Goal: Answer question/provide support

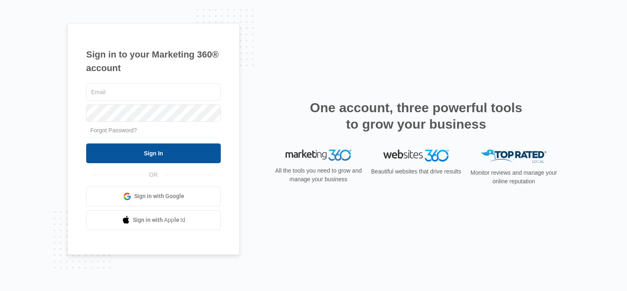
type input "[EMAIL_ADDRESS][DOMAIN_NAME]"
click at [171, 144] on input "Sign In" at bounding box center [153, 153] width 135 height 20
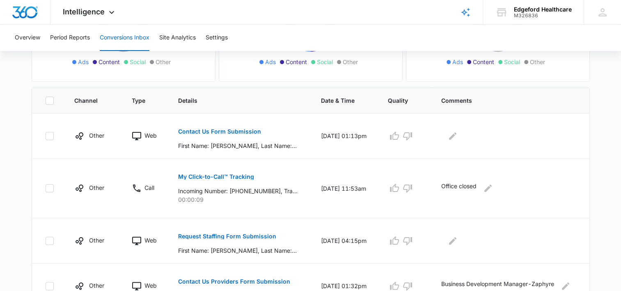
scroll to position [146, 0]
click at [214, 135] on button "Contact Us Form Submission" at bounding box center [219, 131] width 83 height 20
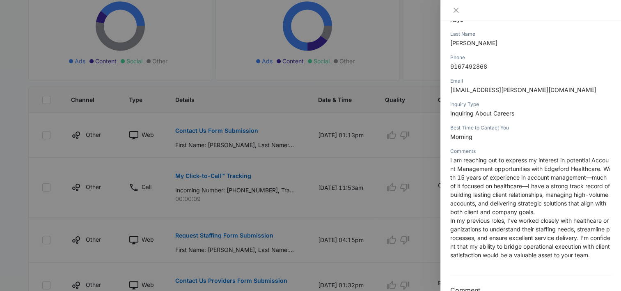
scroll to position [129, 0]
drag, startPoint x: 592, startPoint y: 157, endPoint x: 536, endPoint y: 167, distance: 56.7
click at [536, 167] on span "I am reaching out to express my interest in potential Account Management opport…" at bounding box center [530, 184] width 160 height 59
copy span "Account Management opportunities"
click at [456, 9] on icon "close" at bounding box center [456, 10] width 7 height 7
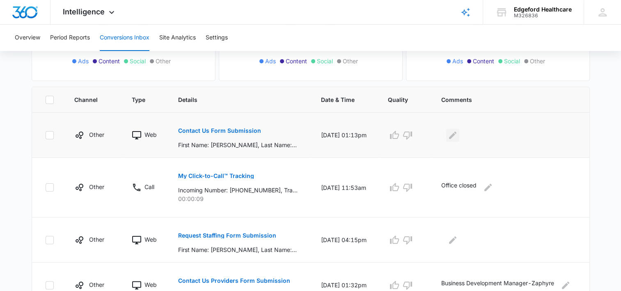
click at [452, 139] on icon "Edit Comments" at bounding box center [453, 135] width 10 height 10
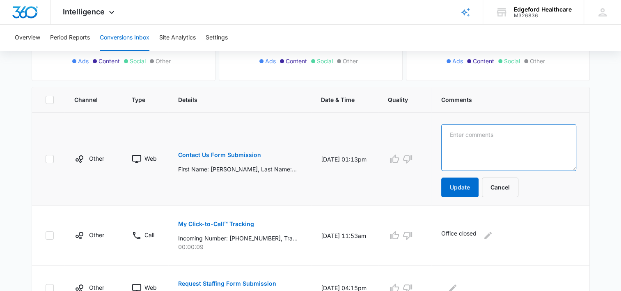
click at [474, 145] on textarea at bounding box center [508, 147] width 135 height 47
paste textarea "Account Management opportunities"
type textarea "Interested in Account Management opportunities"
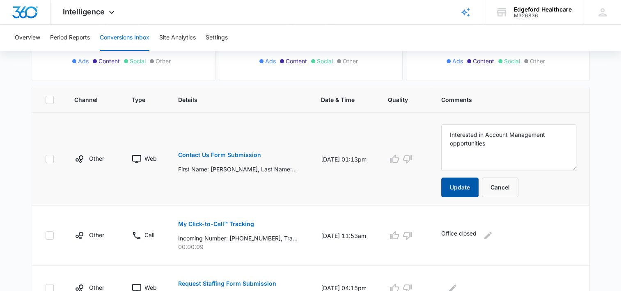
click at [456, 181] on button "Update" at bounding box center [459, 187] width 37 height 20
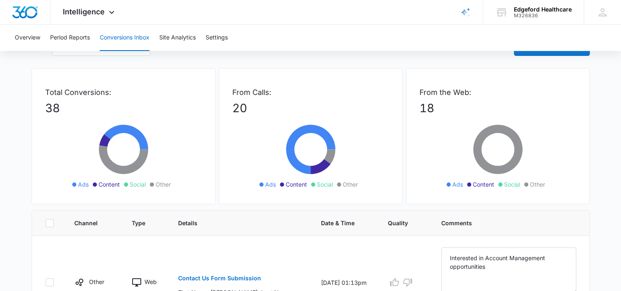
scroll to position [0, 0]
